Goal: Complete application form

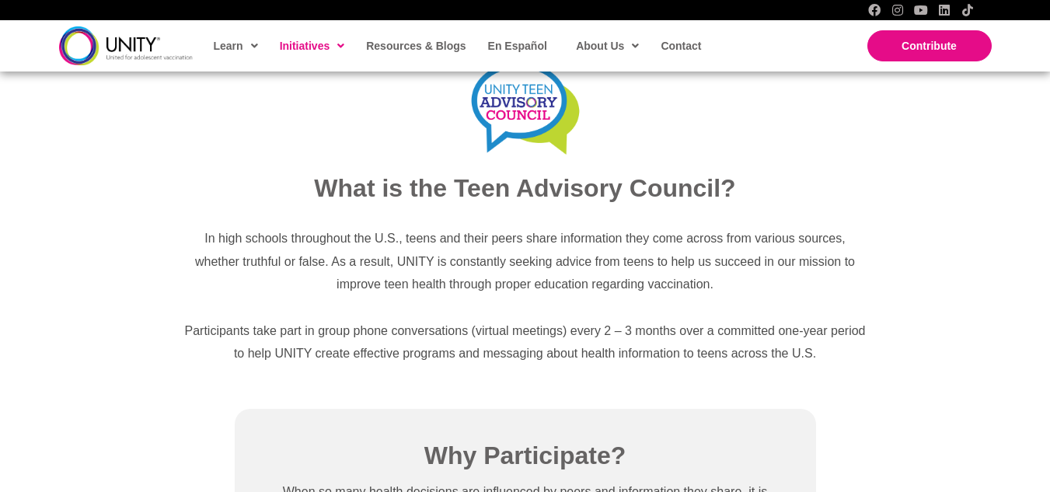
scroll to position [536, 0]
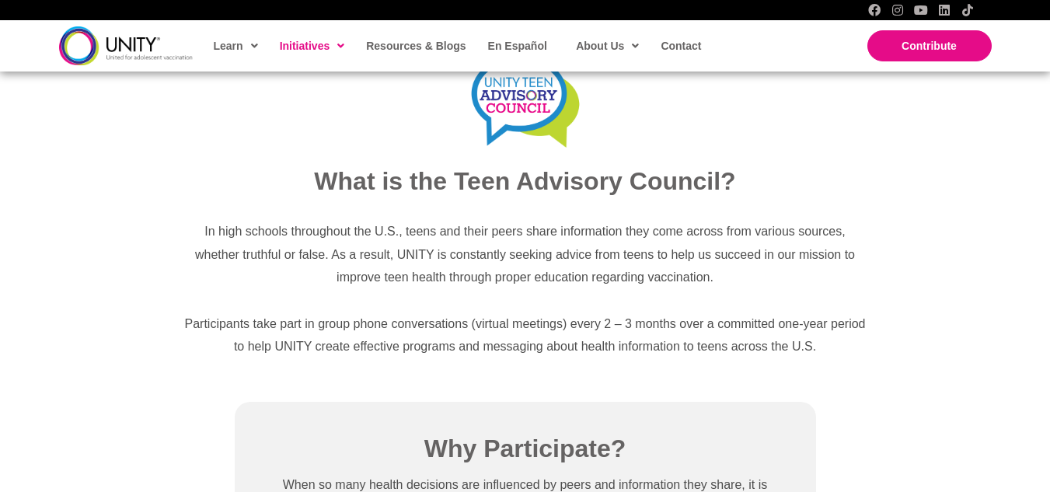
click at [858, 352] on p "Participants take part in group phone conversations (virtual meetings) every 2 …" at bounding box center [526, 336] width 686 height 46
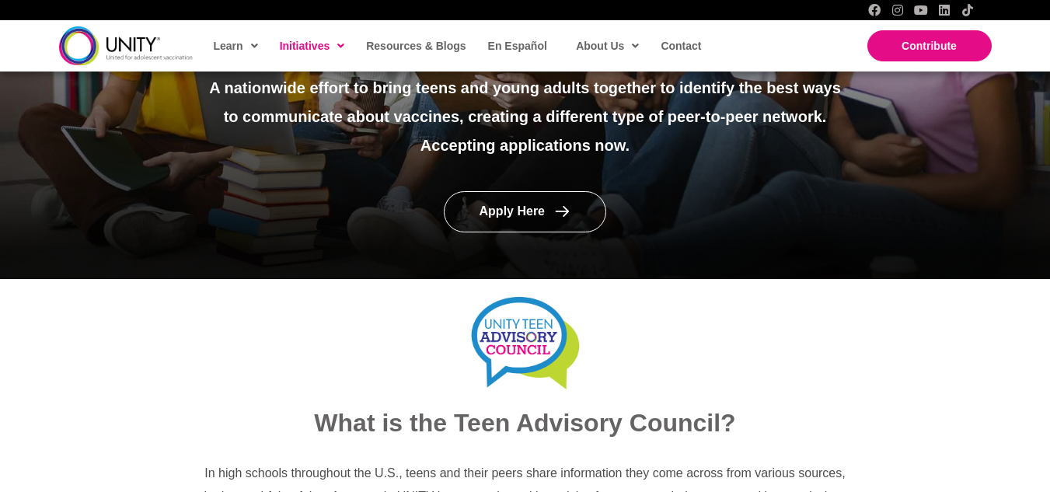
scroll to position [294, 0]
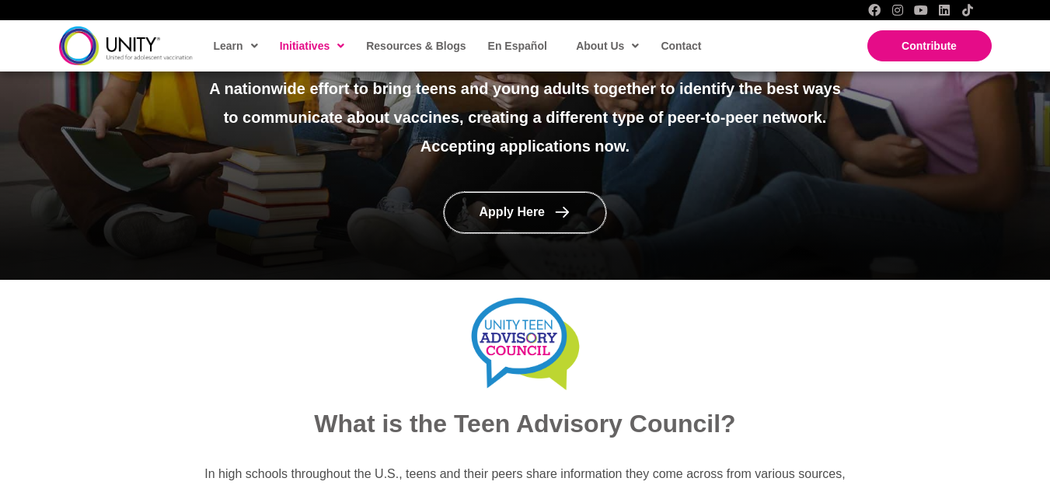
click at [571, 225] on link "Apply Here" at bounding box center [525, 212] width 163 height 41
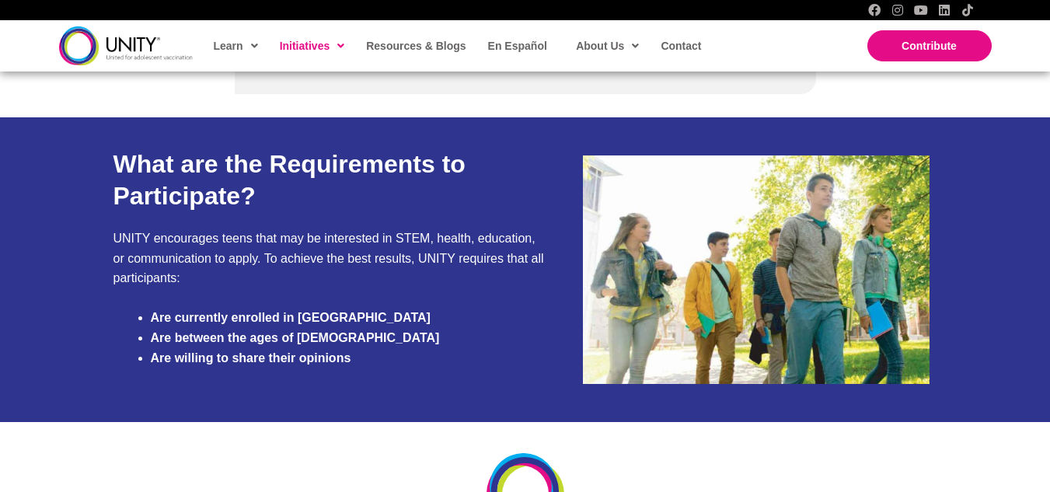
scroll to position [1410, 0]
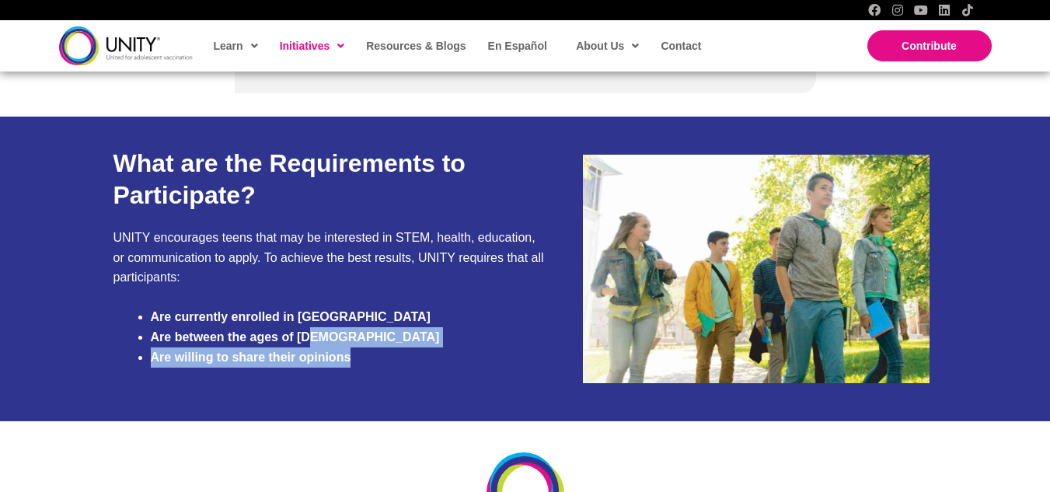
drag, startPoint x: 330, startPoint y: 347, endPoint x: 290, endPoint y: 327, distance: 45.2
click at [290, 327] on ul "Are currently enrolled in High School Are between the ages of 14-19 Are willing…" at bounding box center [348, 337] width 395 height 60
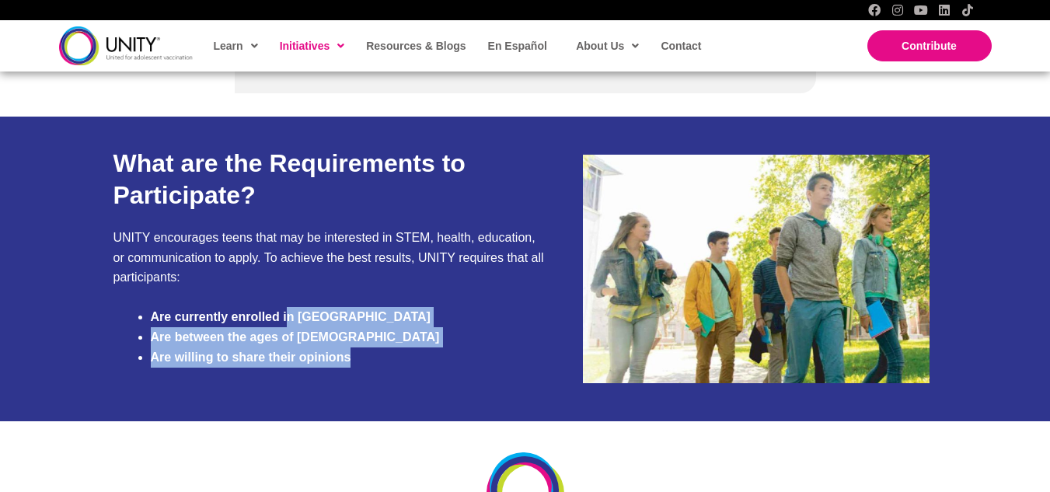
click at [357, 327] on li "Are currently enrolled in High School" at bounding box center [348, 317] width 395 height 20
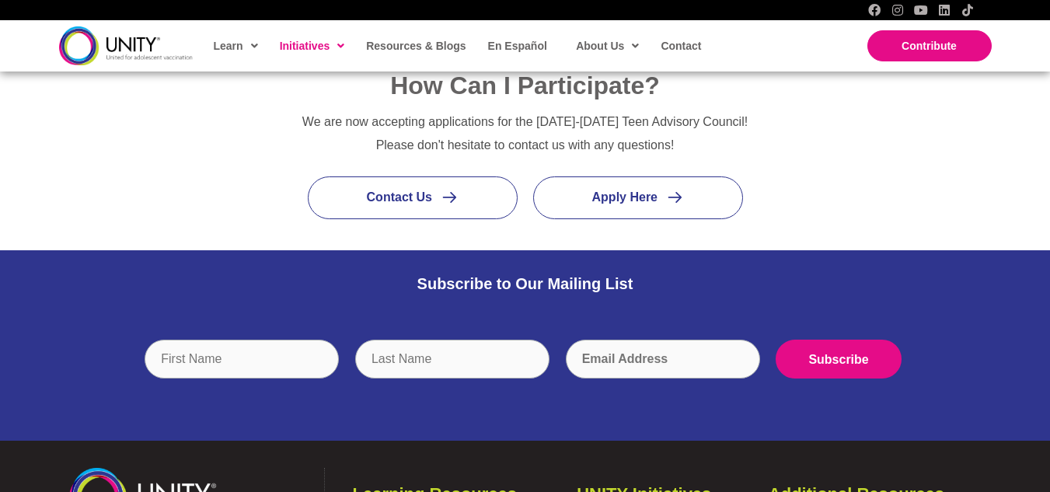
scroll to position [1875, 0]
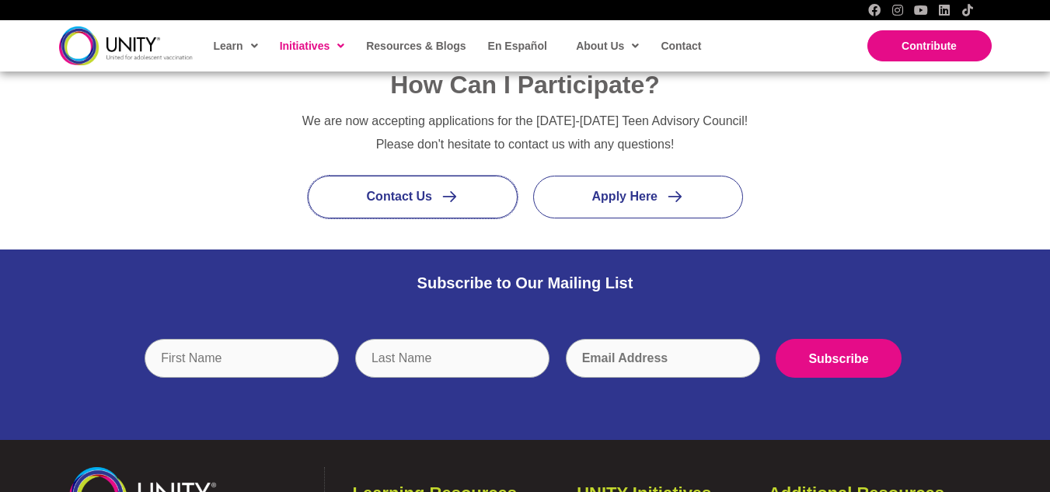
click at [465, 187] on link "Contact Us" at bounding box center [413, 197] width 210 height 43
click at [161, 222] on div "How Can I Participate? We are now accepting applications for the 2024-2025 Teen…" at bounding box center [525, 102] width 1050 height 293
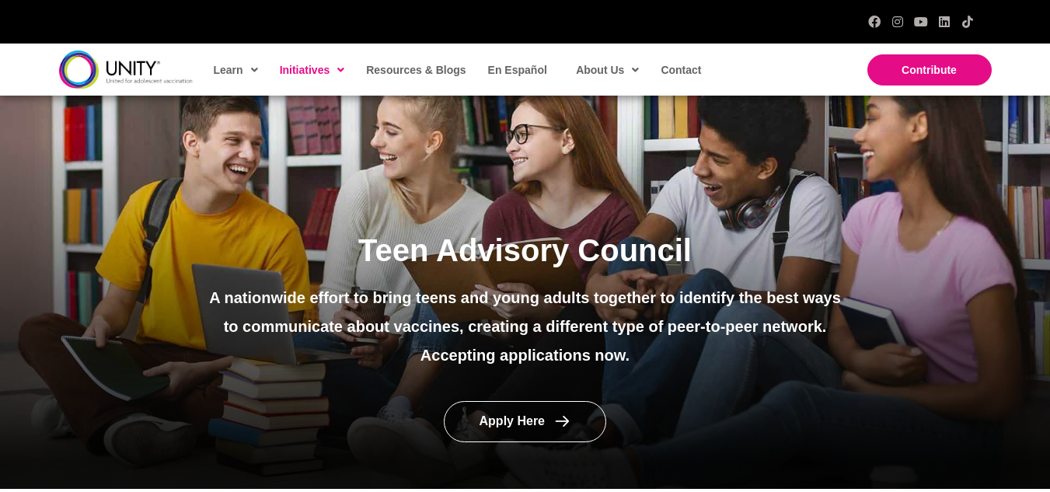
scroll to position [95, 0]
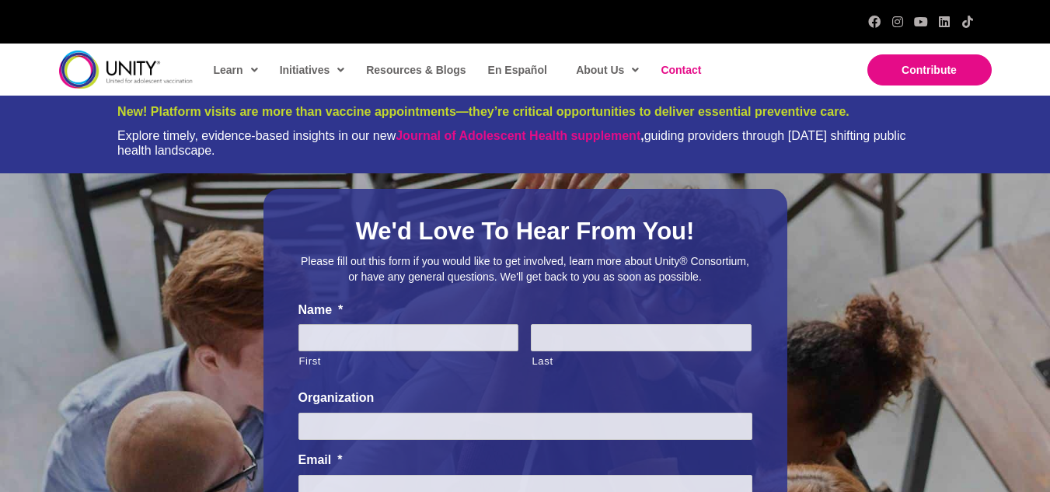
click at [474, 330] on input "First" at bounding box center [409, 337] width 221 height 27
type input "Akshara"
type input "Guddeti"
type input "aksh.guddeti@gmail.com"
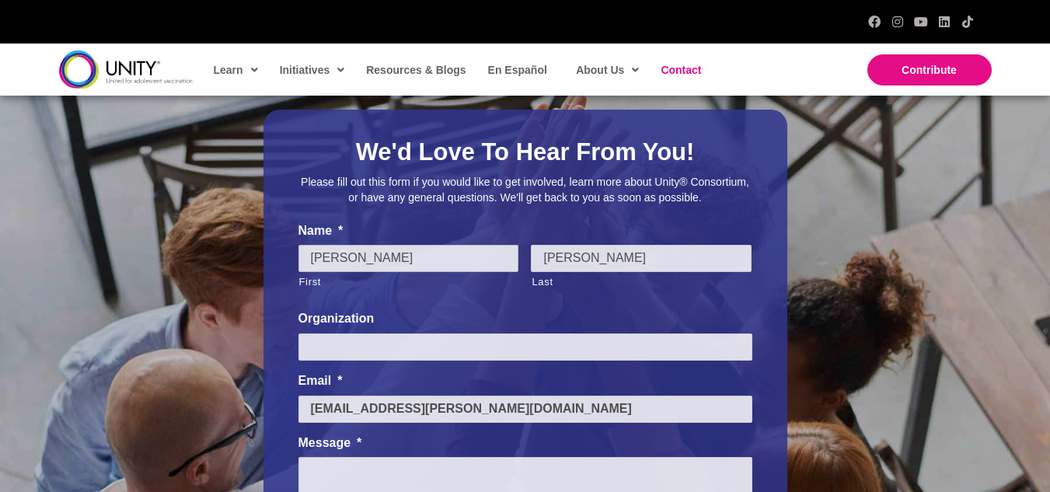
scroll to position [86, 0]
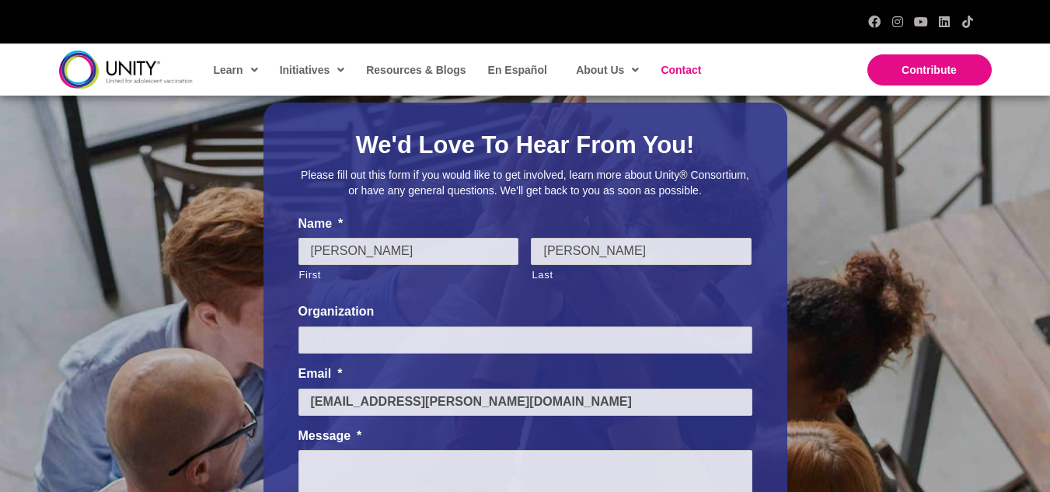
click at [426, 336] on input "Organization" at bounding box center [526, 340] width 454 height 27
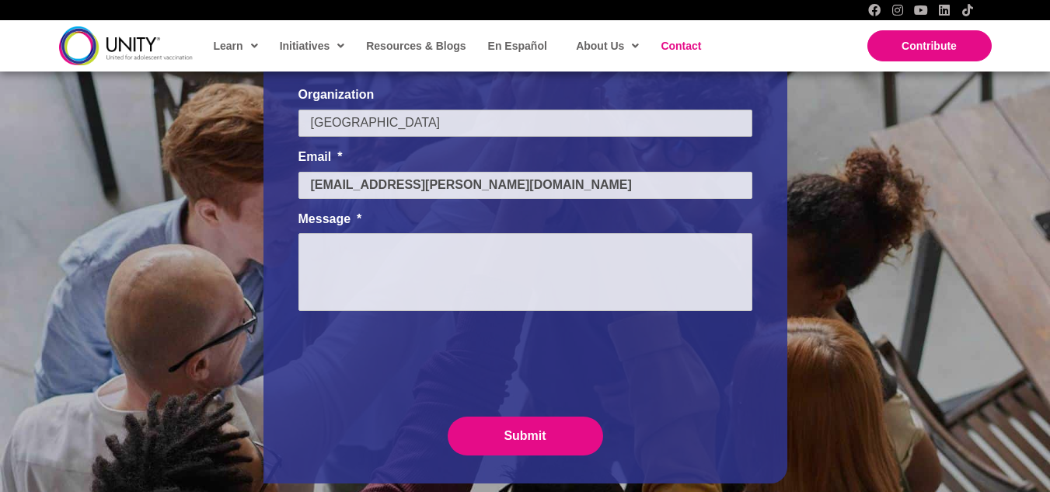
scroll to position [304, 0]
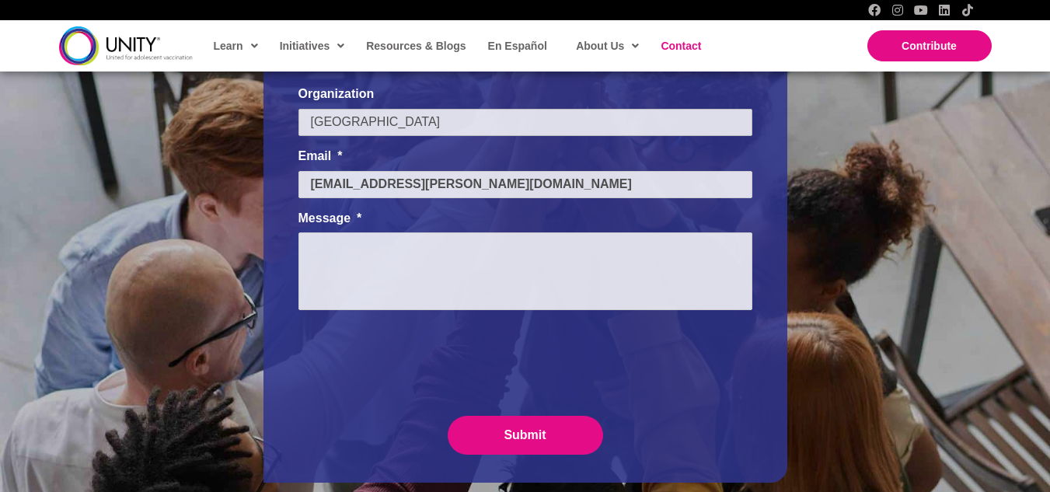
type input "Eastlake High School"
click at [375, 271] on textarea "Message *" at bounding box center [526, 271] width 454 height 78
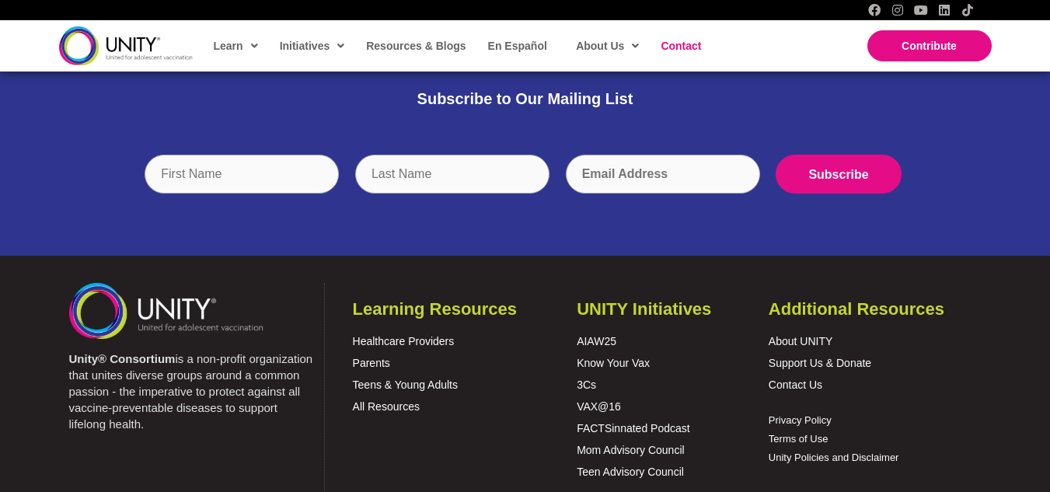
scroll to position [0, 0]
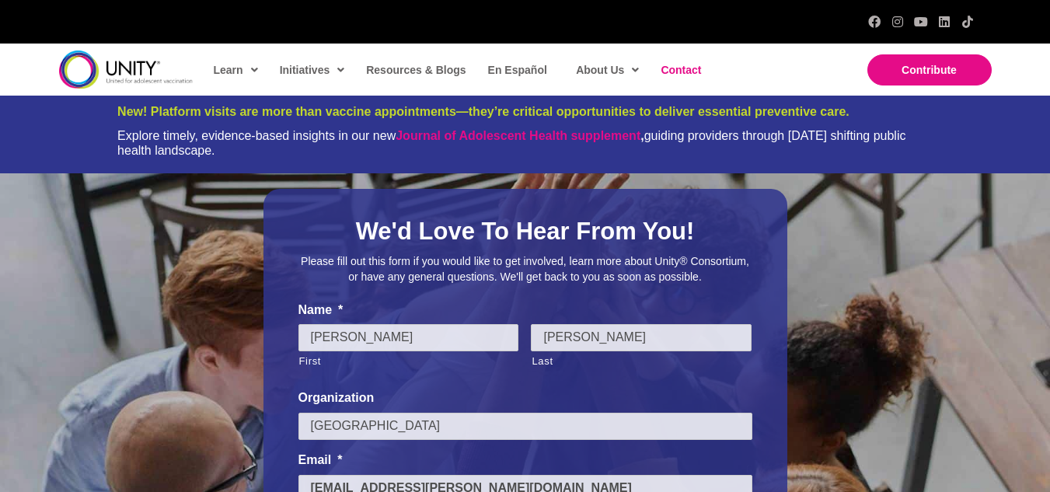
type textarea "Hi! I'm very interested in applying for and possibly joining the UNITY"
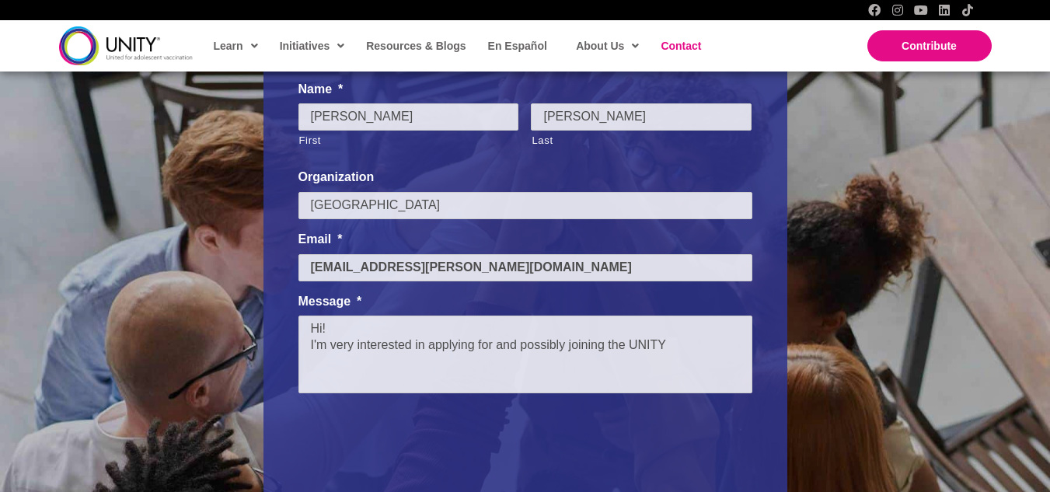
scroll to position [272, 0]
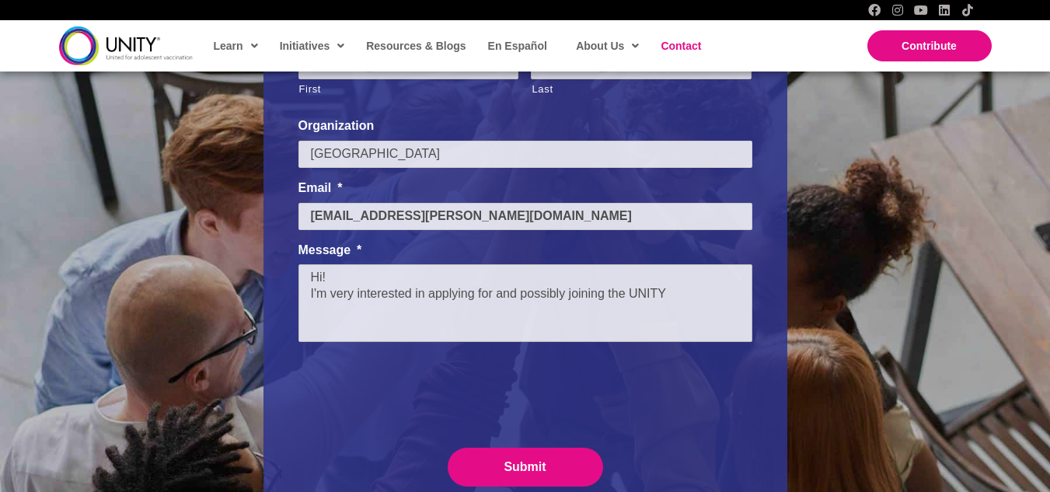
click at [686, 294] on textarea "Hi! I'm very interested in applying for and possibly joining the UNITY" at bounding box center [526, 303] width 454 height 78
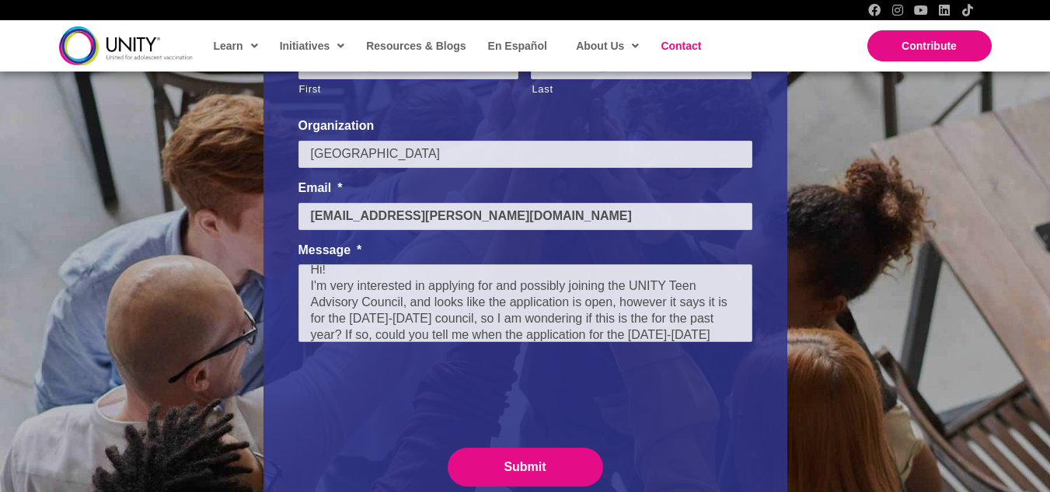
scroll to position [24, 0]
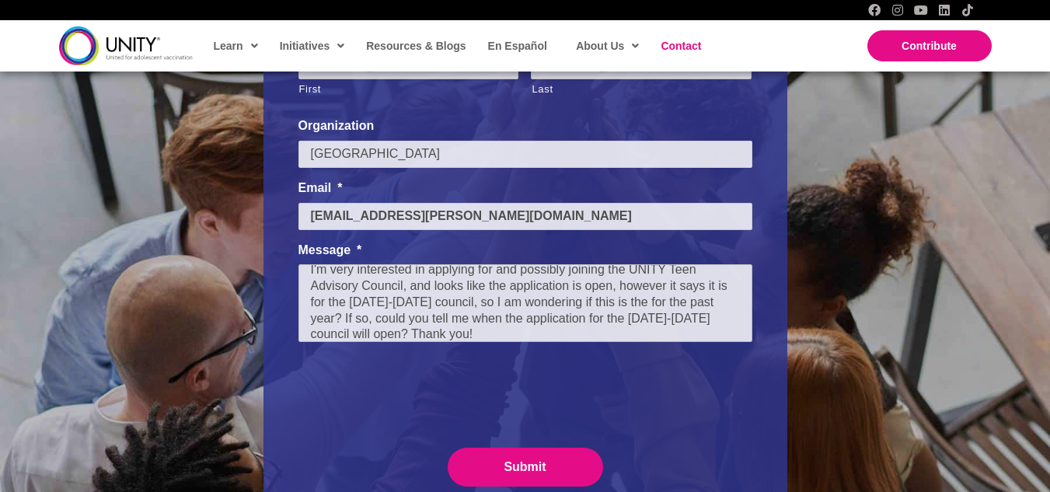
type textarea "Hi! I'm very interested in applying for and possibly joining the UNITY Teen Adv…"
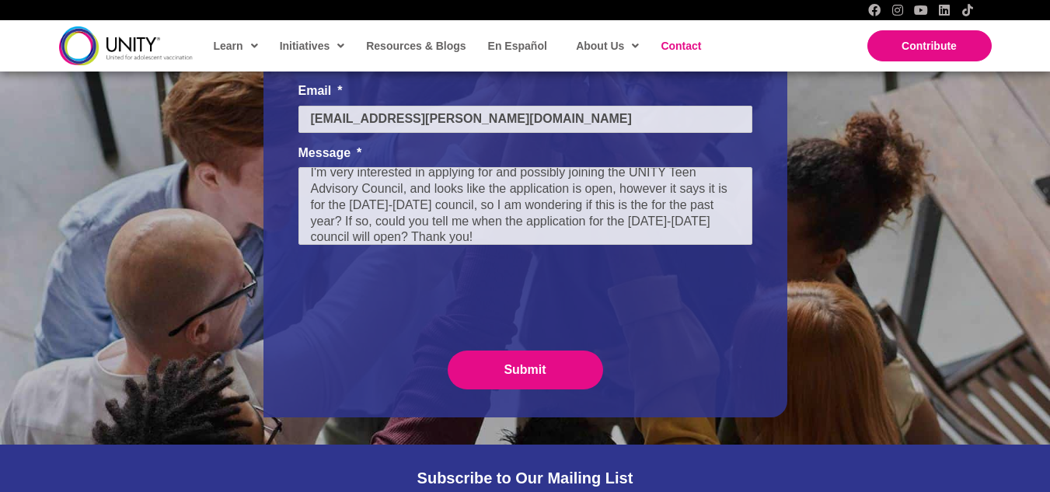
scroll to position [370, 0]
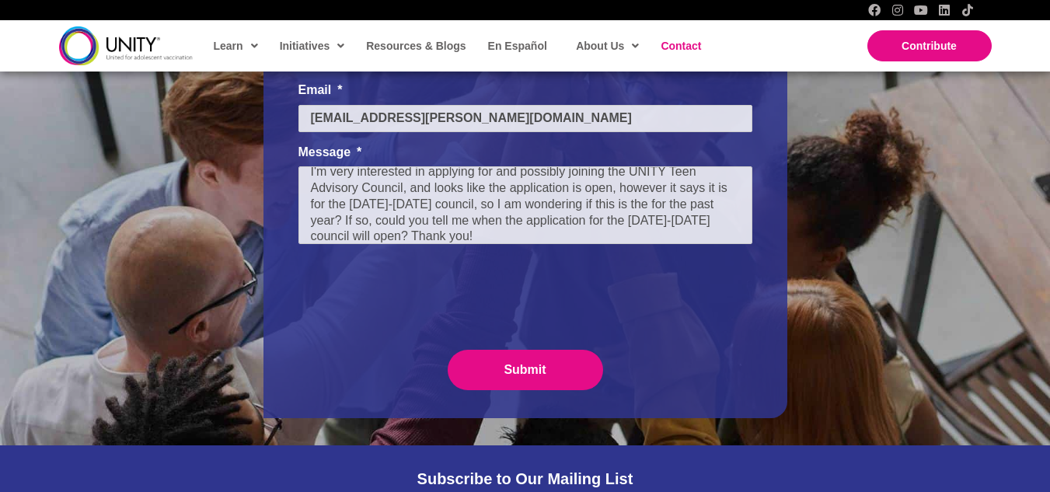
click at [542, 371] on input "Submit" at bounding box center [525, 370] width 155 height 40
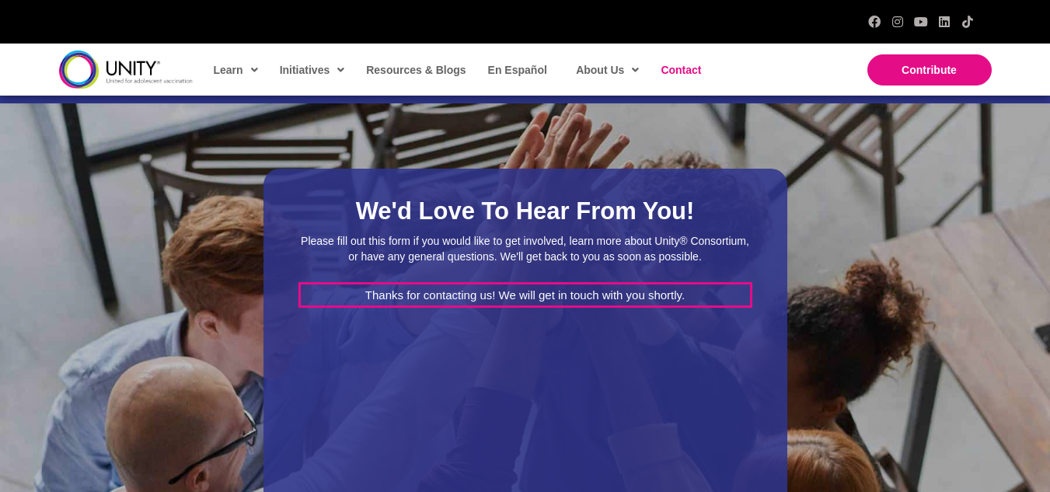
scroll to position [69, 0]
click at [722, 345] on div "We'd Love To Hear From You! Please fill out this form if you would like to get …" at bounding box center [526, 344] width 524 height 350
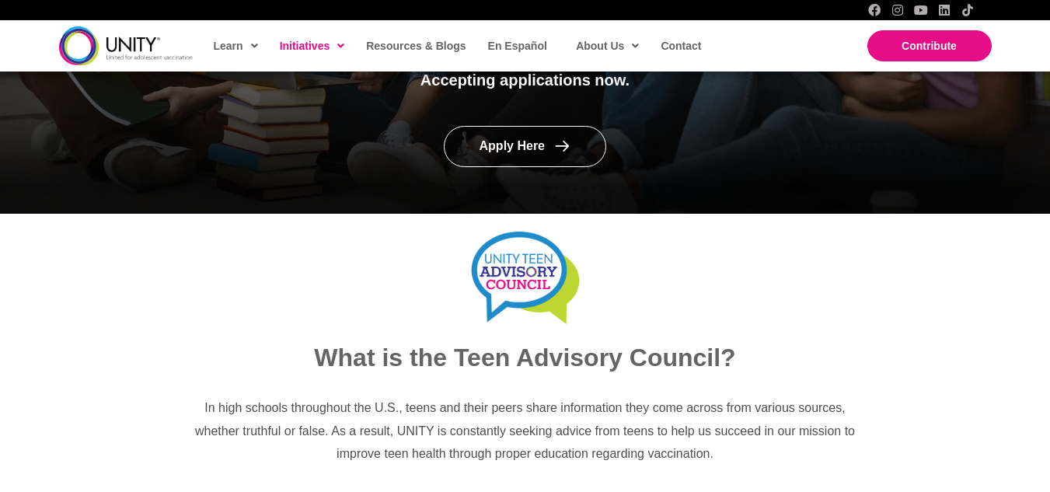
scroll to position [359, 0]
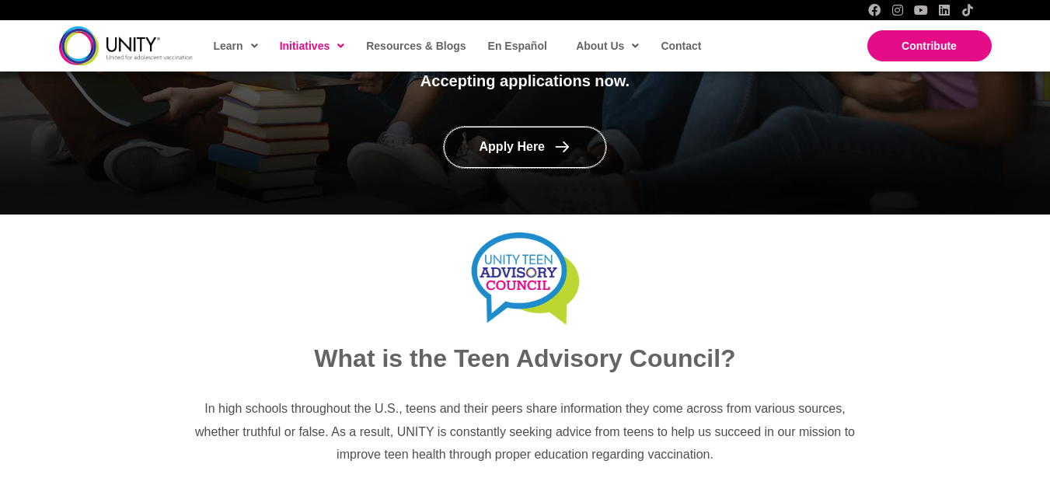
click at [561, 141] on icon at bounding box center [562, 146] width 16 height 16
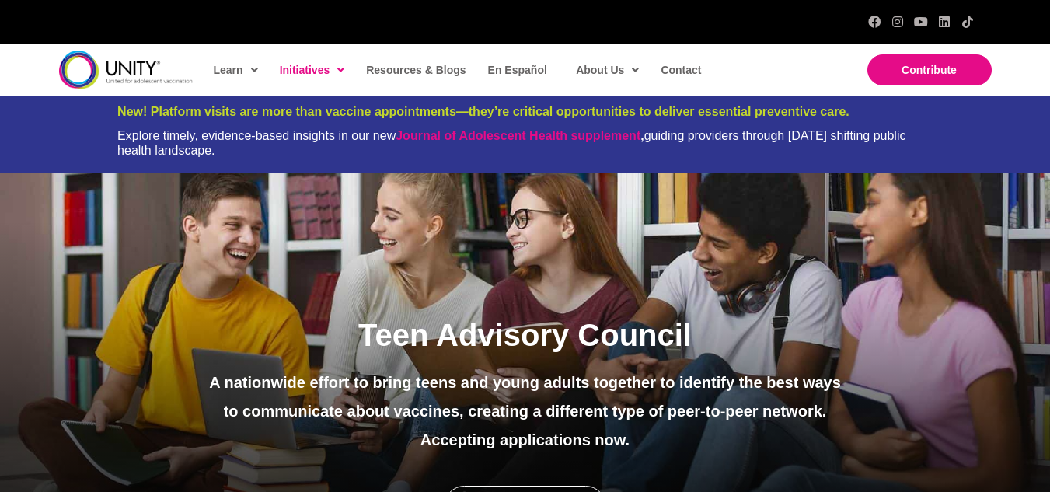
click at [823, 237] on div "Teen Advisory Council A nationwide effort to bring teens and young adults toget…" at bounding box center [525, 373] width 1050 height 400
